Goal: Transaction & Acquisition: Subscribe to service/newsletter

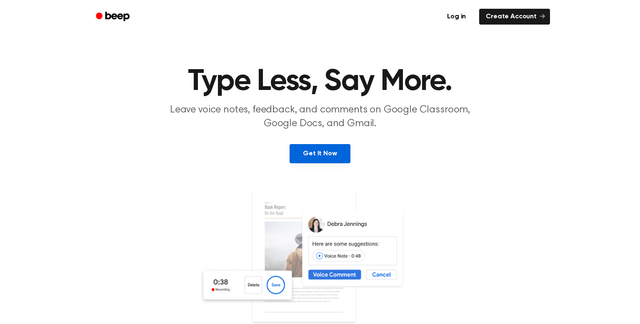
click at [327, 152] on link "Get It Now" at bounding box center [320, 153] width 60 height 19
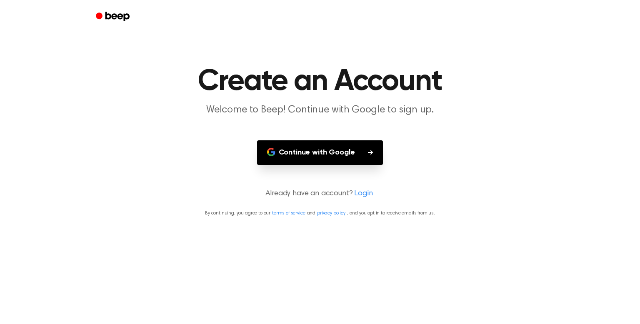
click at [328, 152] on button "Continue with Google" at bounding box center [320, 152] width 126 height 25
click at [364, 151] on button "Continue with Google" at bounding box center [320, 152] width 126 height 25
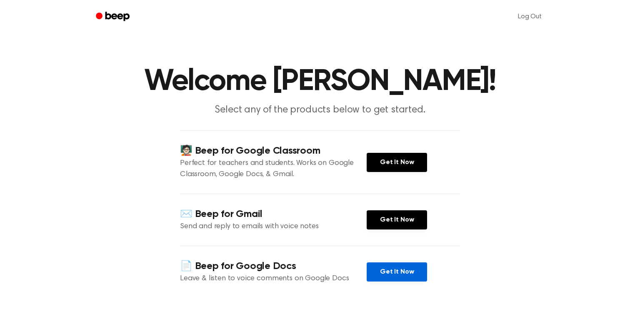
click at [379, 273] on link "Get It Now" at bounding box center [397, 272] width 60 height 19
